Goal: Information Seeking & Learning: Check status

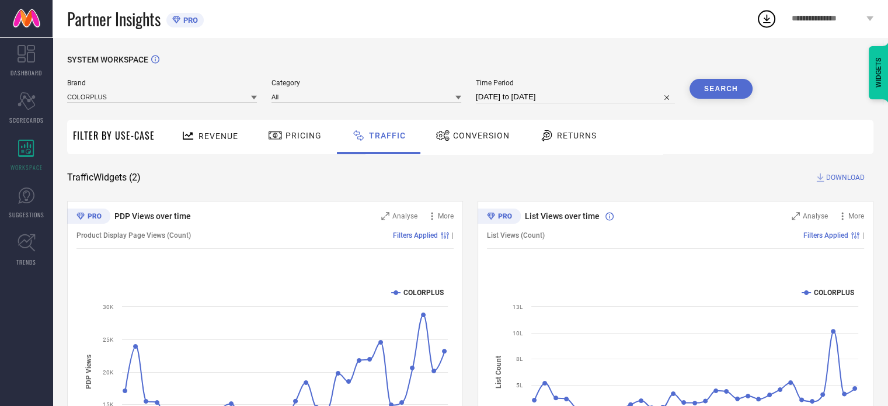
select select "7"
select select "2025"
select select "8"
select select "2025"
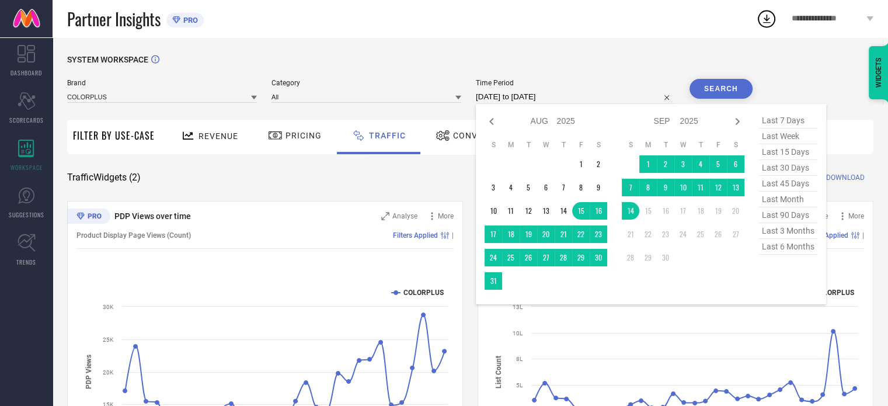
drag, startPoint x: 598, startPoint y: 98, endPoint x: 457, endPoint y: 74, distance: 143.4
click at [457, 74] on div "SYSTEM WORKSPACE Brand COLORPLUS Category All Time Period [DATE] to [DATE] Jan …" at bounding box center [470, 274] width 806 height 438
click at [492, 68] on div "SYSTEM WORKSPACE" at bounding box center [470, 67] width 806 height 24
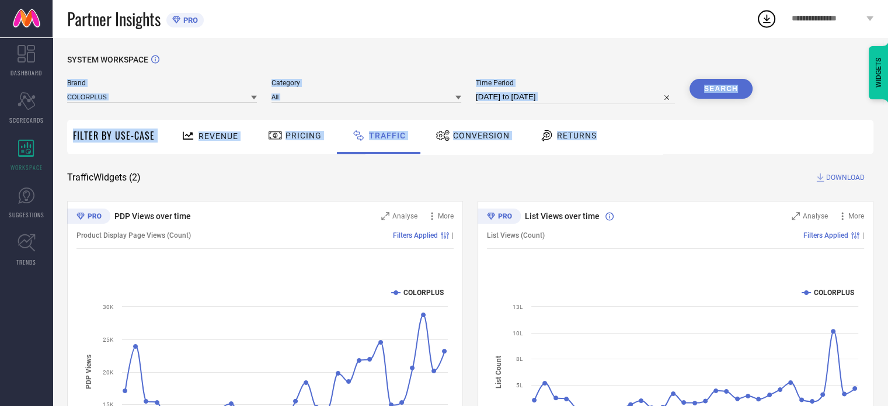
drag, startPoint x: 68, startPoint y: 83, endPoint x: 694, endPoint y: 122, distance: 627.6
click at [694, 122] on div "SYSTEM WORKSPACE Brand COLORPLUS Category All Time Period [DATE] to [DATE] Sear…" at bounding box center [470, 274] width 806 height 438
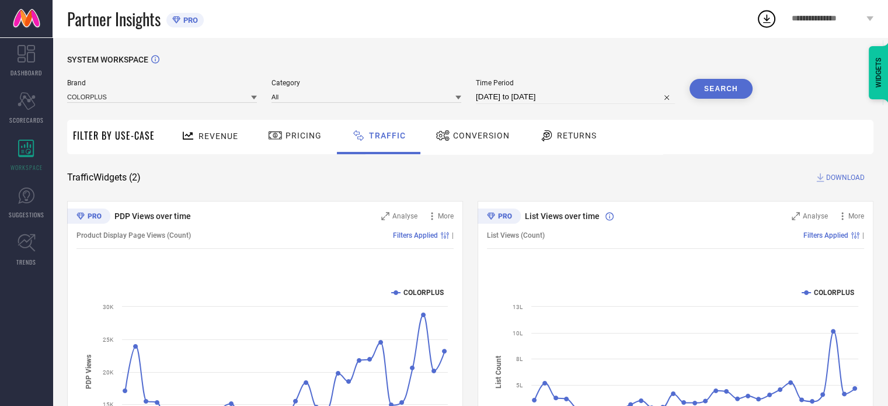
click at [694, 122] on div "Revenue Pricing Traffic Conversion Returns" at bounding box center [517, 137] width 713 height 34
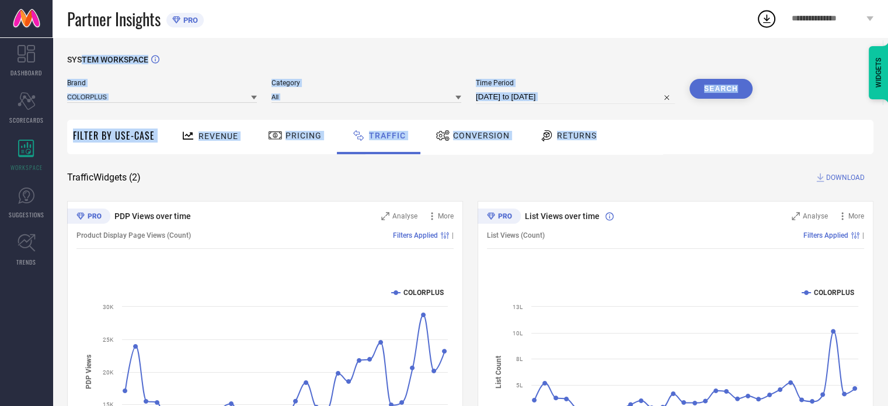
drag, startPoint x: 614, startPoint y: 115, endPoint x: 80, endPoint y: 51, distance: 538.0
click at [80, 51] on div "SYSTEM WORKSPACE Brand COLORPLUS Category All Time Period [DATE] to [DATE] Sear…" at bounding box center [470, 273] width 835 height 473
